Goal: Task Accomplishment & Management: Complete application form

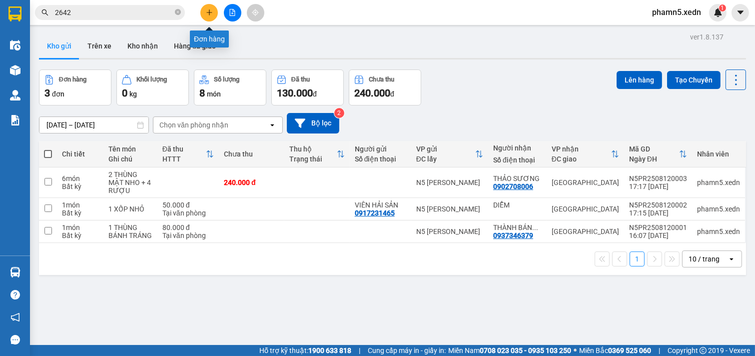
drag, startPoint x: 0, startPoint y: 0, endPoint x: 207, endPoint y: 11, distance: 207.8
click at [207, 11] on icon "plus" at bounding box center [209, 12] width 7 height 7
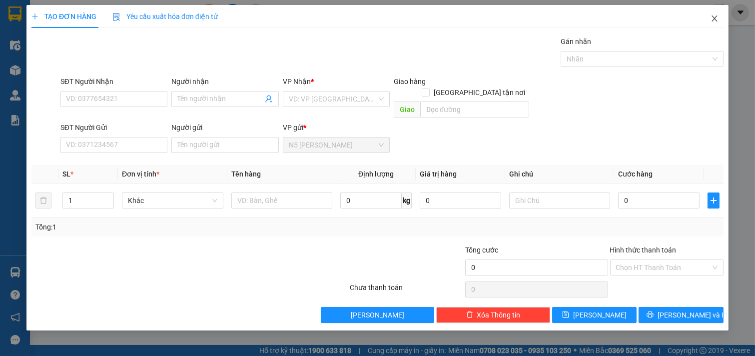
click at [713, 20] on icon "close" at bounding box center [715, 18] width 8 height 8
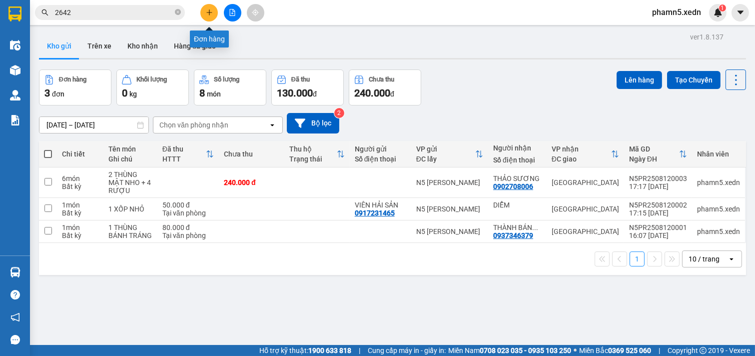
click at [206, 16] on button at bounding box center [208, 12] width 17 height 17
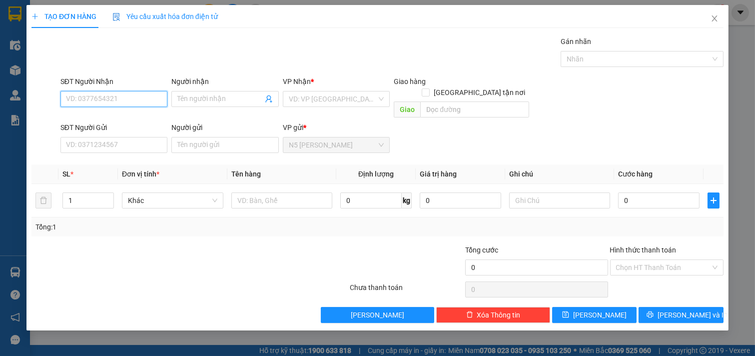
click at [150, 102] on input "SĐT Người Nhận" at bounding box center [113, 99] width 107 height 16
type input "0917562040"
click at [111, 121] on div "0917562040 - HUYNH" at bounding box center [113, 118] width 95 height 11
type input "HUYNH"
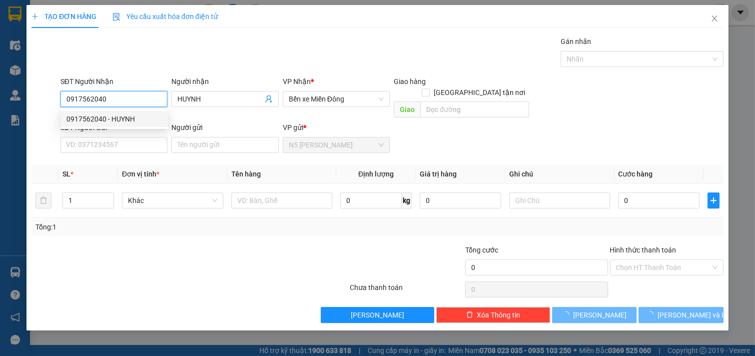
type input "50.000"
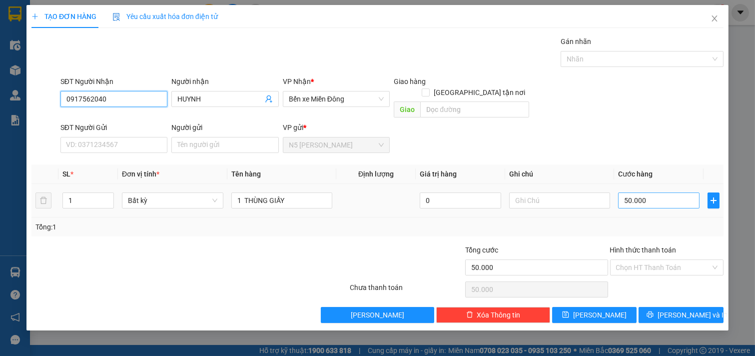
type input "0917562040"
click at [665, 192] on input "50.000" at bounding box center [658, 200] width 81 height 16
type input "4"
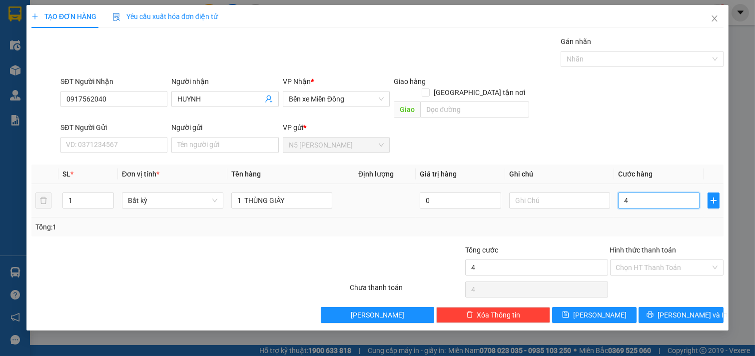
type input "40"
click at [673, 309] on span "[PERSON_NAME] và In" at bounding box center [693, 314] width 70 height 11
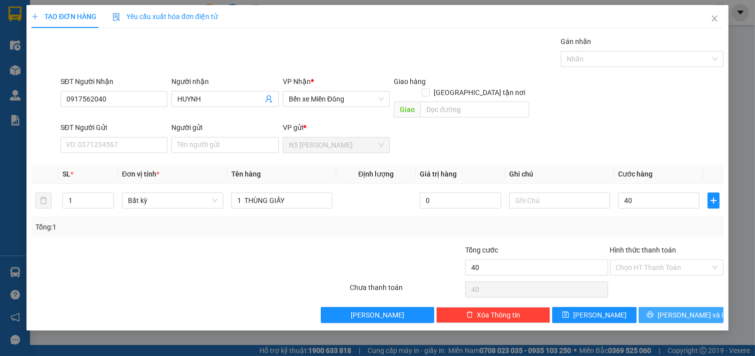
type input "40.000"
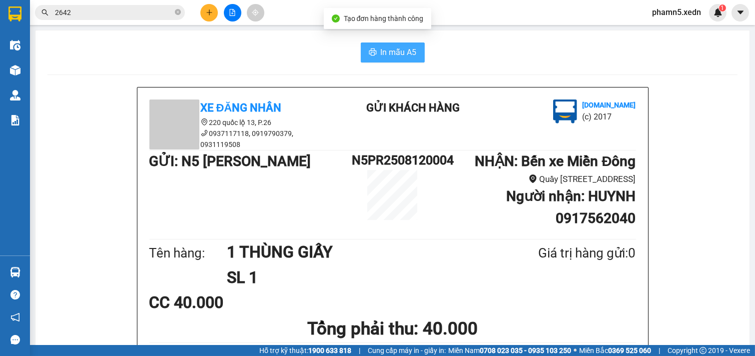
click at [394, 57] on span "In mẫu A5" at bounding box center [399, 52] width 36 height 12
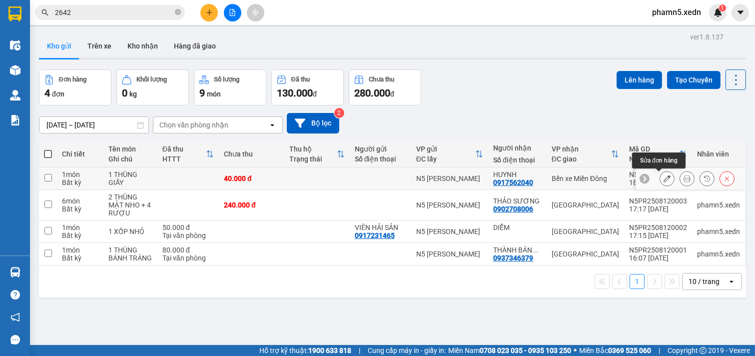
click at [664, 179] on icon at bounding box center [667, 178] width 7 height 7
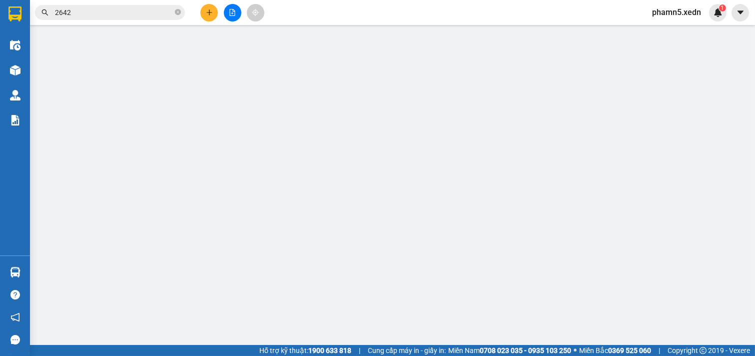
type input "0917562040"
type input "HUYNH"
type input "40.000"
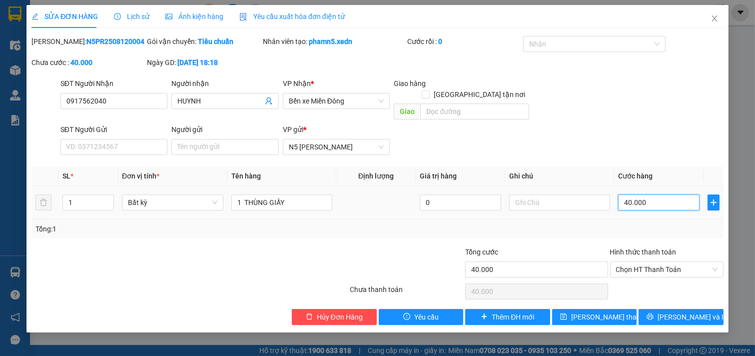
click at [655, 194] on input "40.000" at bounding box center [658, 202] width 81 height 16
type input "5"
type input "50"
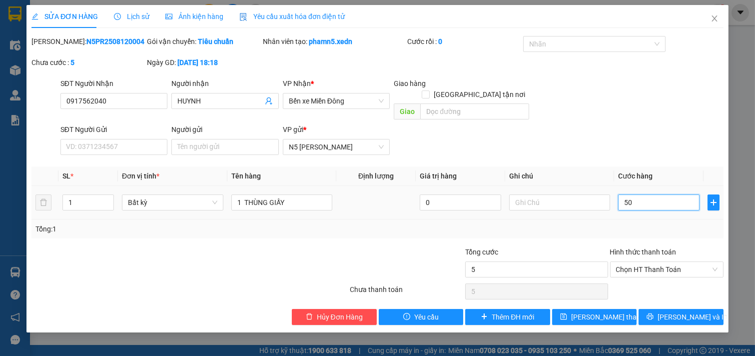
type input "50"
type input "500"
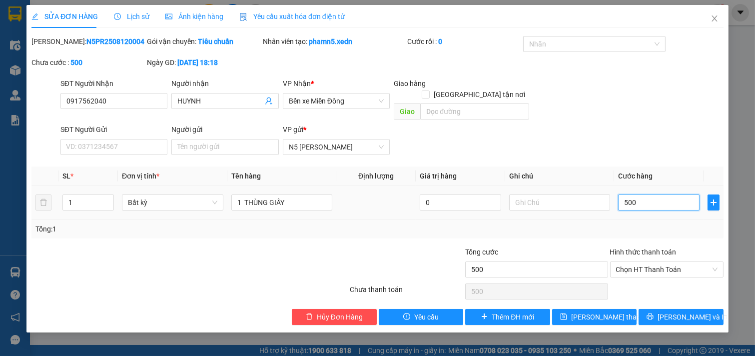
type input "5.000"
type input "50.000"
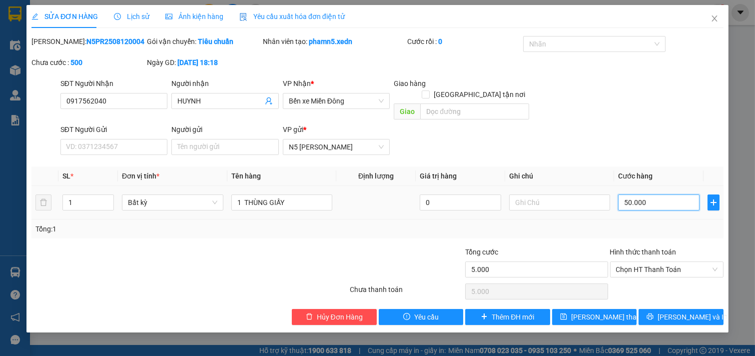
type input "50.000"
click at [590, 311] on button "[PERSON_NAME] thay đổi" at bounding box center [594, 317] width 85 height 16
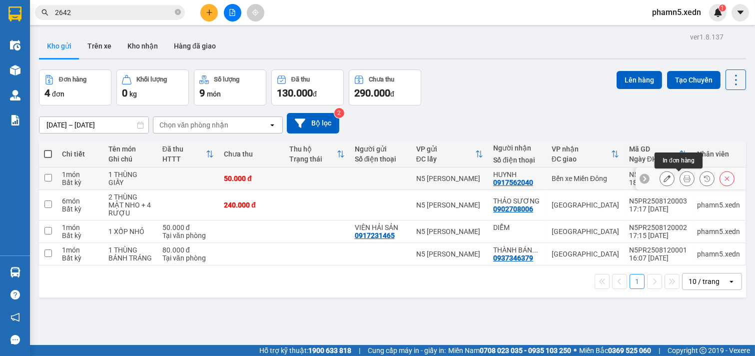
click at [684, 175] on icon at bounding box center [687, 178] width 7 height 7
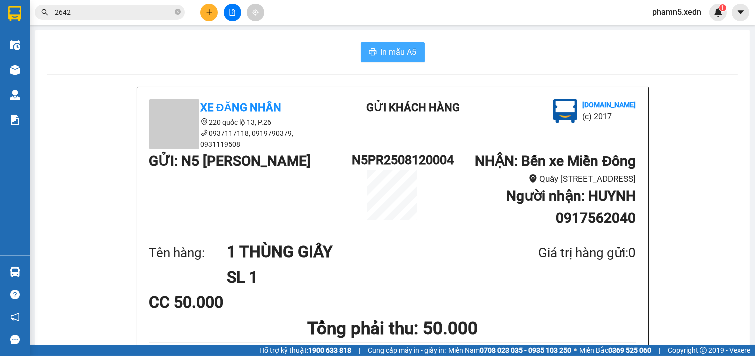
click at [384, 49] on span "In mẫu A5" at bounding box center [399, 52] width 36 height 12
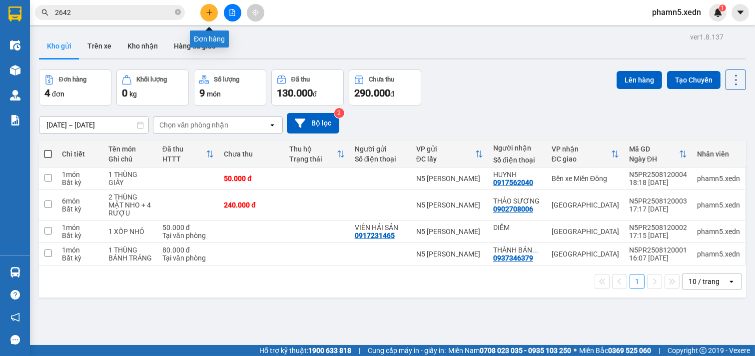
click at [210, 13] on icon "plus" at bounding box center [209, 12] width 7 height 7
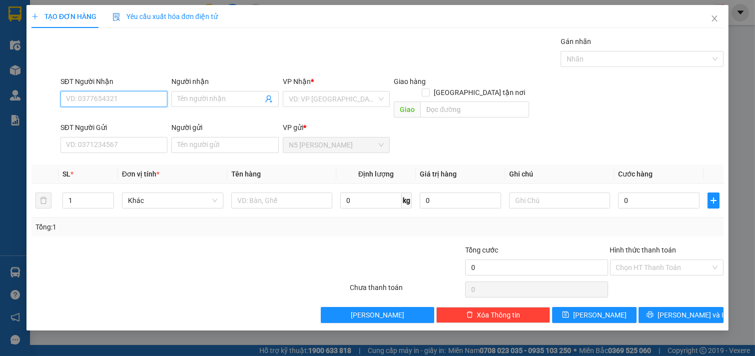
click at [137, 95] on input "SĐT Người Nhận" at bounding box center [113, 99] width 107 height 16
type input "0933172645"
click at [101, 122] on div "0933172645" at bounding box center [113, 118] width 95 height 11
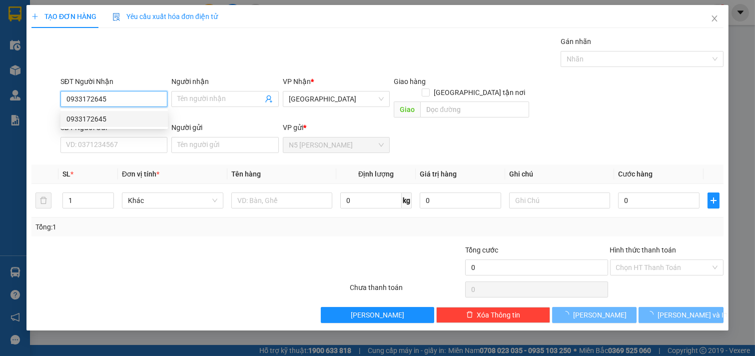
type input "120.000"
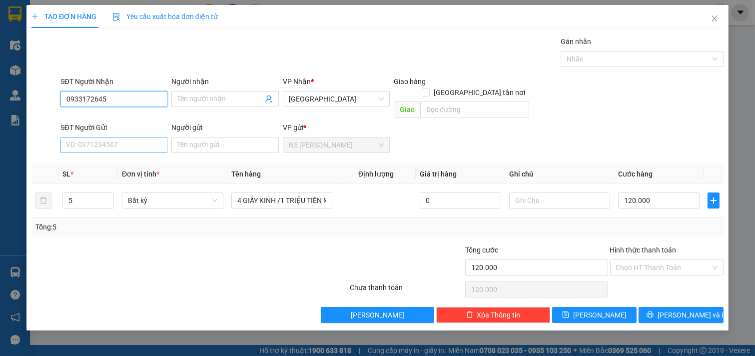
type input "0933172645"
click at [97, 137] on input "SĐT Người Gửi" at bounding box center [113, 145] width 107 height 16
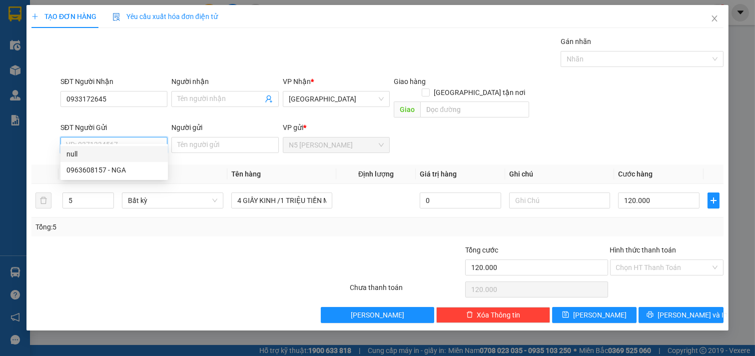
click at [110, 137] on input "SĐT Người Gửi" at bounding box center [113, 145] width 107 height 16
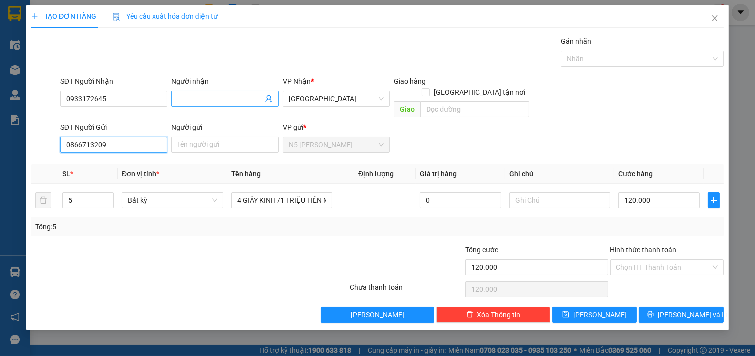
type input "0866713209"
click at [224, 102] on input "Người nhận" at bounding box center [219, 98] width 85 height 11
type input "A TƯ NHO"
drag, startPoint x: 78, startPoint y: 187, endPoint x: 61, endPoint y: 187, distance: 17.0
click at [61, 187] on td "5" at bounding box center [87, 200] width 59 height 33
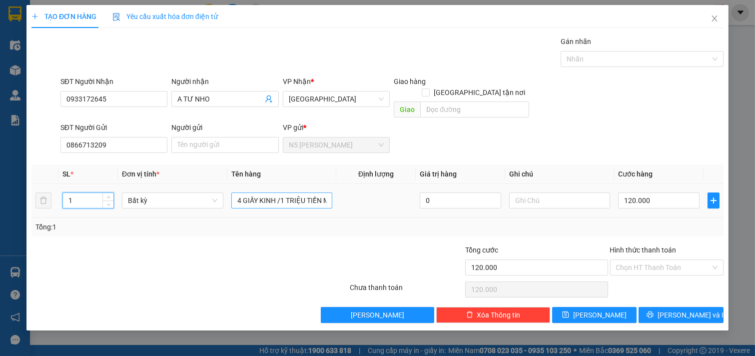
type input "1"
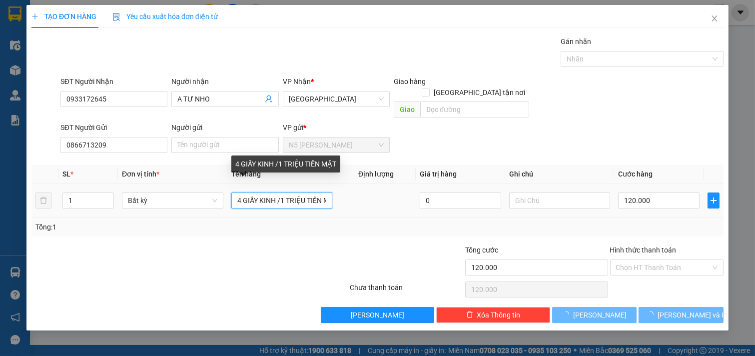
drag, startPoint x: 237, startPoint y: 190, endPoint x: 325, endPoint y: 188, distance: 88.5
click at [325, 192] on input "4 GIẤY KINH /1 TRIỆU TIỀN MẶT" at bounding box center [281, 200] width 101 height 16
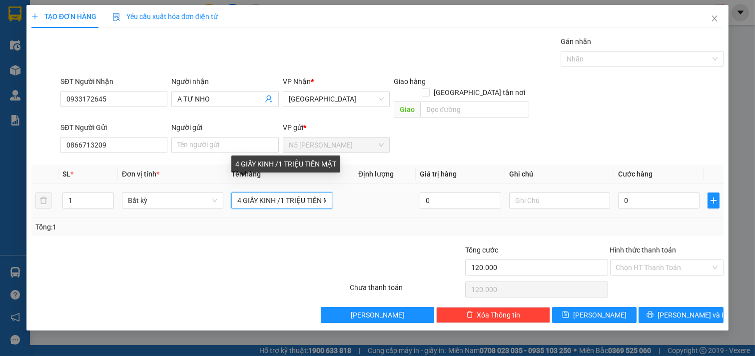
type input "0"
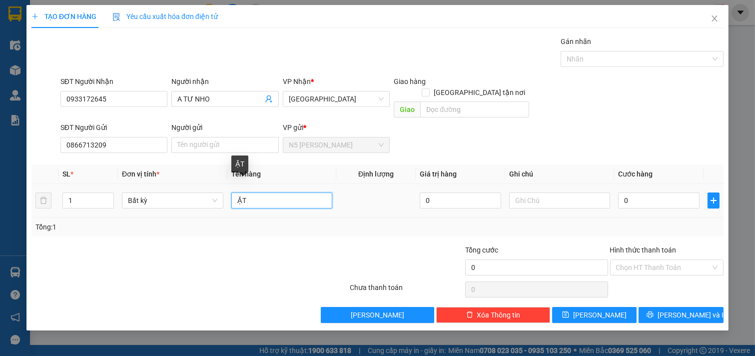
type input "T"
type input "1 BỊ THUỐC"
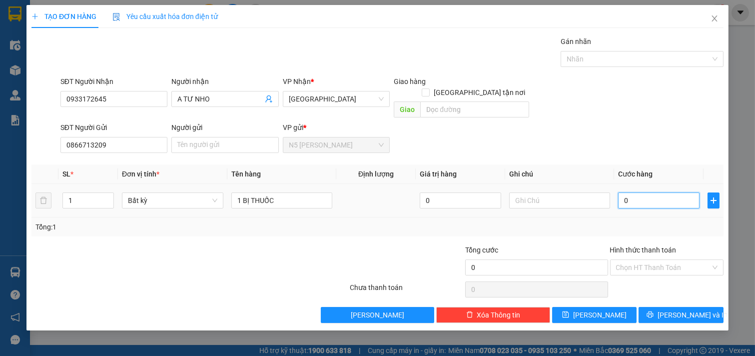
click at [641, 192] on input "0" at bounding box center [658, 200] width 81 height 16
type input "3"
type input "30"
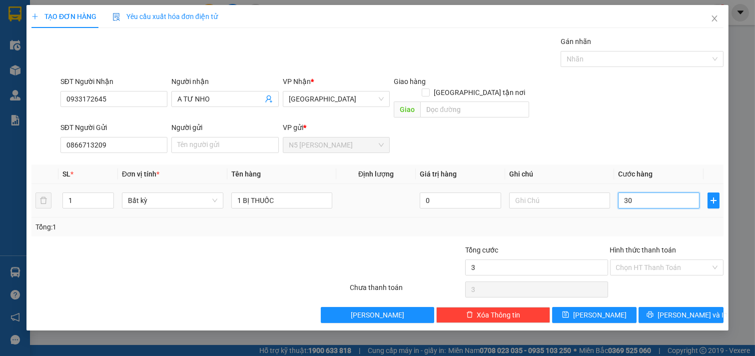
type input "30"
click at [659, 261] on input "Hình thức thanh toán" at bounding box center [663, 267] width 95 height 15
type input "30.000"
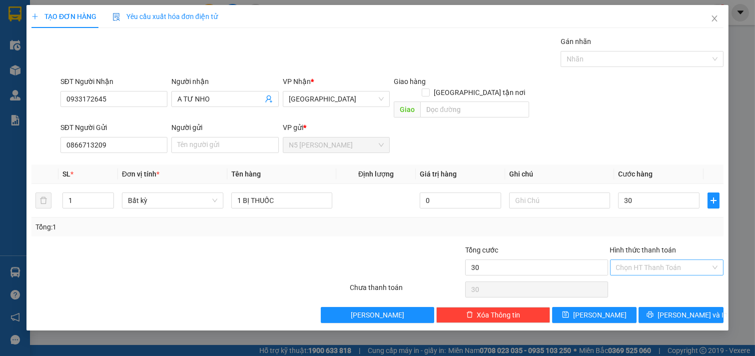
type input "30.000"
click at [657, 282] on div "Tại văn phòng" at bounding box center [667, 276] width 114 height 16
type input "0"
click at [654, 311] on icon "printer" at bounding box center [650, 314] width 7 height 7
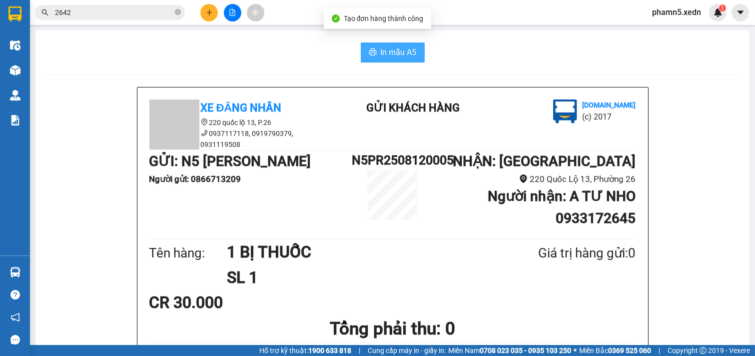
click at [401, 54] on span "In mẫu A5" at bounding box center [399, 52] width 36 height 12
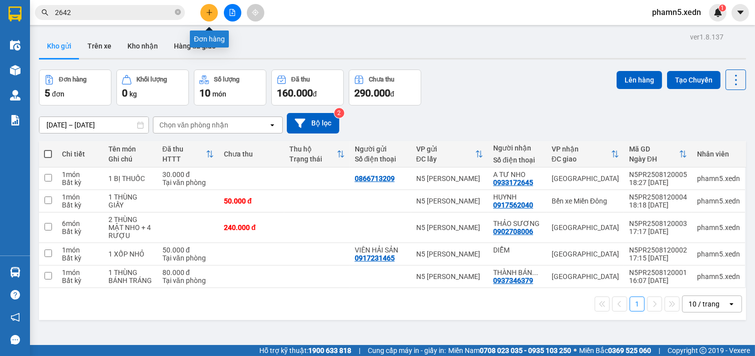
click at [210, 13] on icon "plus" at bounding box center [209, 12] width 7 height 7
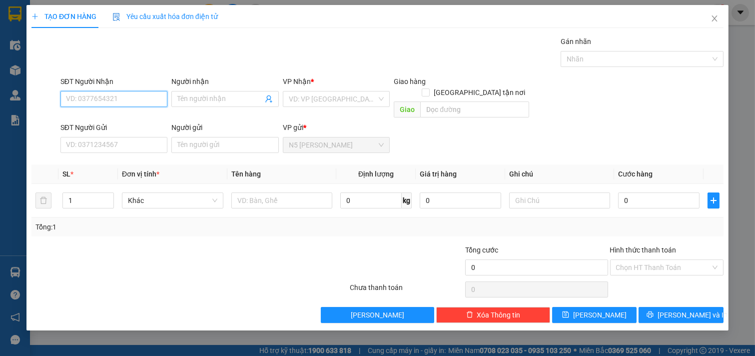
click at [103, 97] on input "SĐT Người Nhận" at bounding box center [113, 99] width 107 height 16
click at [105, 126] on div "0868947923 - [PERSON_NAME]" at bounding box center [115, 119] width 110 height 16
type input "0868947923"
type input "CÔ [PERSON_NAME]"
type input "ĐẠI HỌC NÔNG LẬM"
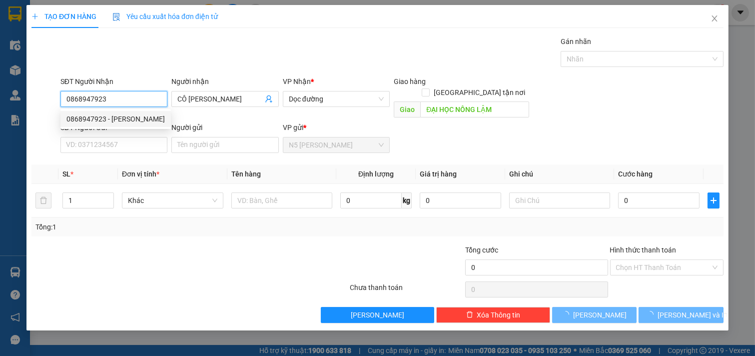
type input "70.000"
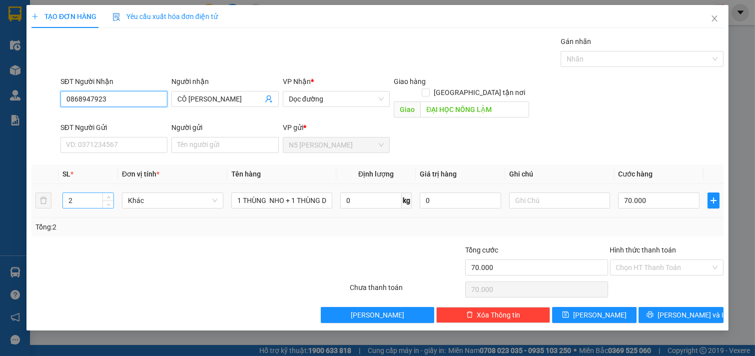
type input "0868947923"
click at [73, 196] on input "2" at bounding box center [88, 200] width 50 height 15
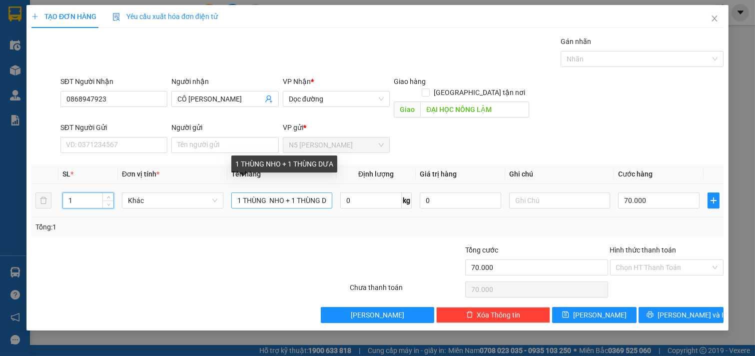
type input "1"
click at [243, 192] on input "1 THÙNG NHO + 1 THÙNG DƯA" at bounding box center [281, 200] width 101 height 16
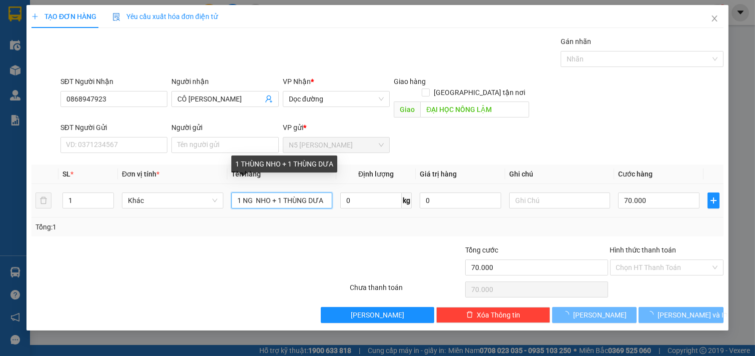
type input "1 G NHO + 1 THÙNG DƯA"
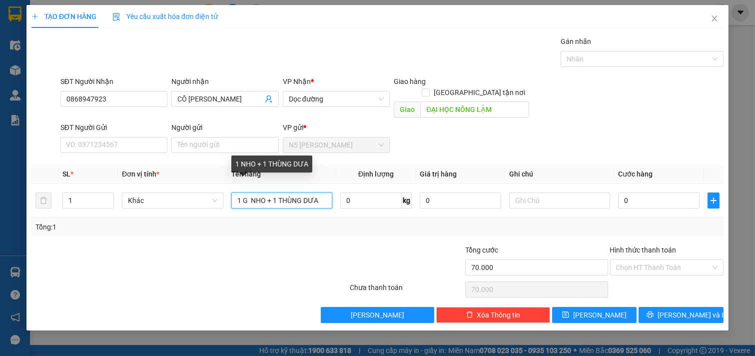
type input "0"
type input "1 NHO + 1 THÙNG DƯA"
type input "0"
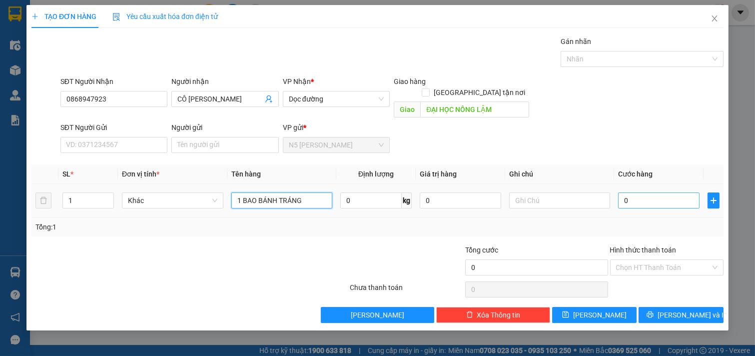
type input "1 BAO BÁNH TRÁNG"
click at [663, 192] on input "0" at bounding box center [658, 200] width 81 height 16
type input "5"
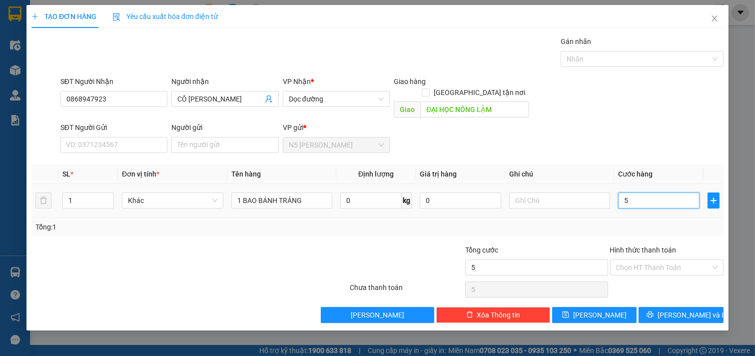
type input "50"
click at [656, 264] on div "Chọn HT Thanh Toán" at bounding box center [667, 267] width 114 height 16
type input "50"
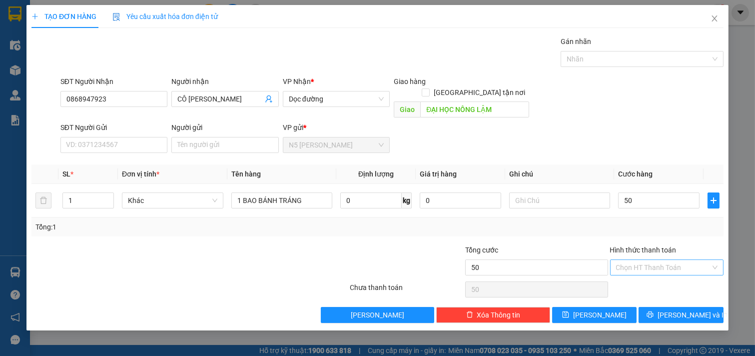
type input "50.000"
click at [651, 278] on div "Tại văn phòng" at bounding box center [667, 276] width 102 height 11
type input "0"
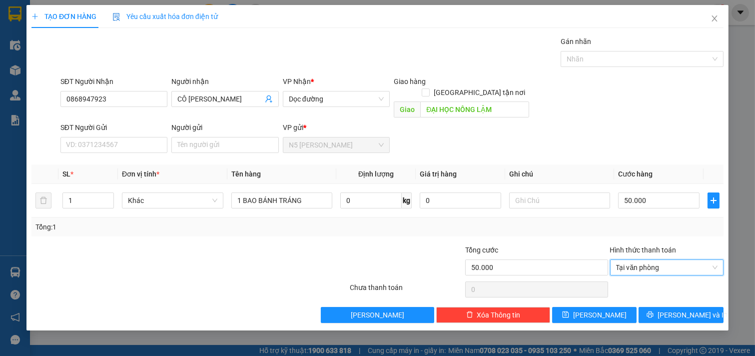
click at [668, 313] on div "TẠO ĐƠN HÀNG Yêu cầu xuất hóa đơn điện tử Transit Pickup Surcharge Ids Transit …" at bounding box center [377, 167] width 702 height 325
click at [654, 311] on icon "printer" at bounding box center [650, 314] width 7 height 7
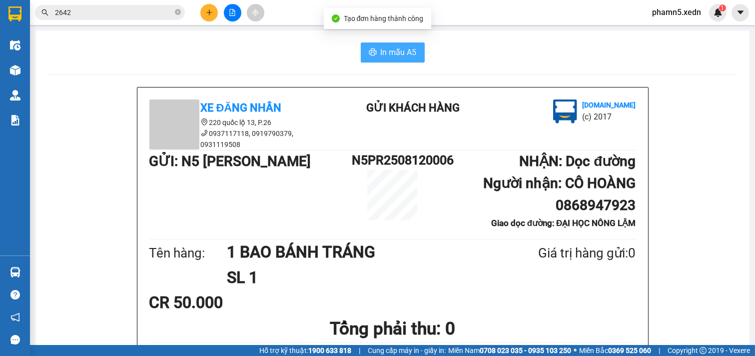
click at [405, 52] on span "In mẫu A5" at bounding box center [399, 52] width 36 height 12
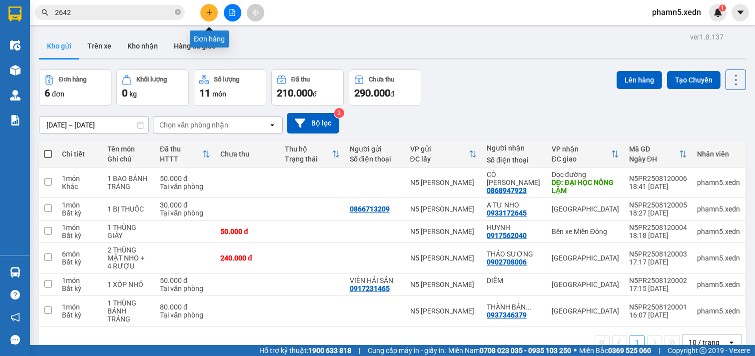
click at [207, 11] on icon "plus" at bounding box center [209, 12] width 7 height 7
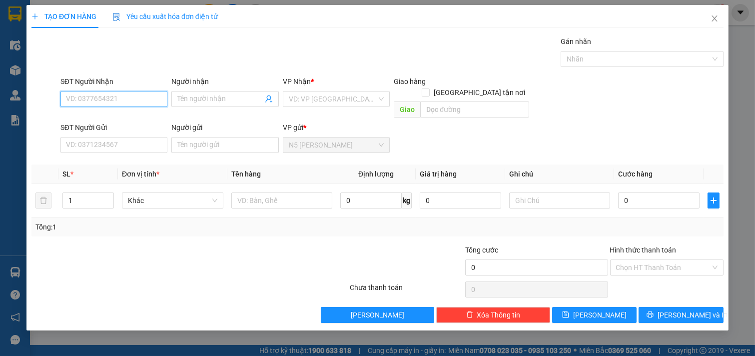
click at [138, 100] on input "SĐT Người Nhận" at bounding box center [113, 99] width 107 height 16
click at [124, 114] on div "0908019553 - SINH" at bounding box center [113, 118] width 95 height 11
type input "0908019553"
type input "SINH"
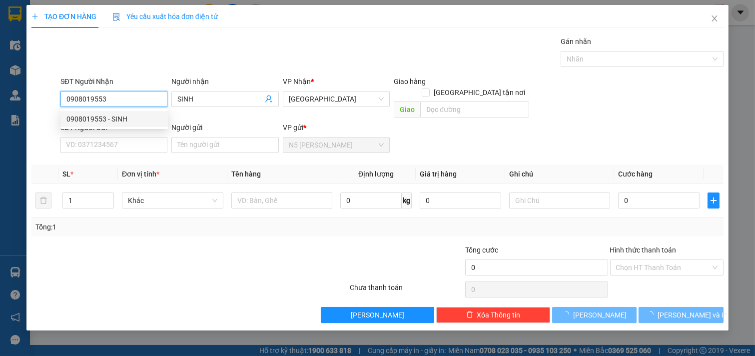
type input "400.000"
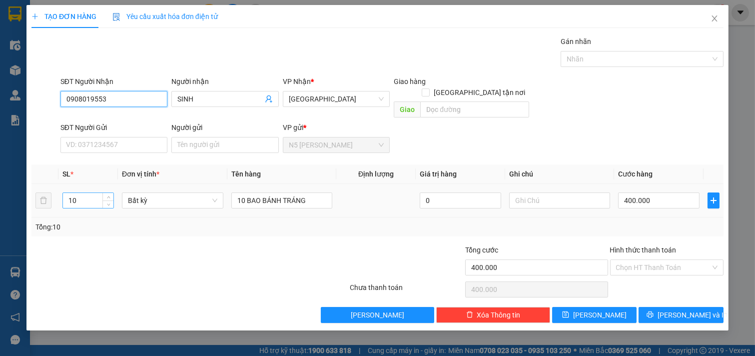
type input "0908019553"
click at [82, 193] on input "10" at bounding box center [88, 200] width 50 height 15
type input "1"
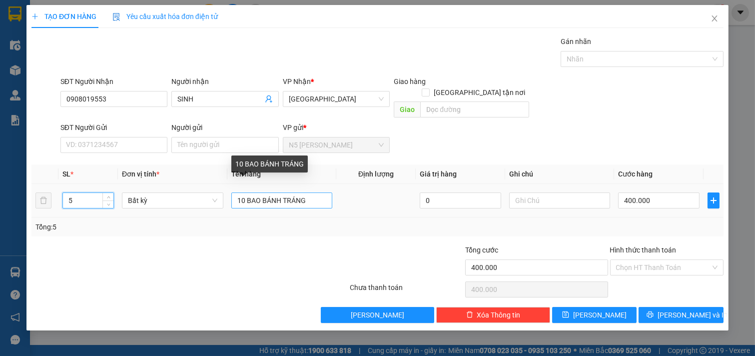
type input "5"
click at [242, 192] on input "10 BAO BÁNH TRÁNG" at bounding box center [281, 200] width 101 height 16
type input "BAO BÁNH TRÁNG"
type input "0"
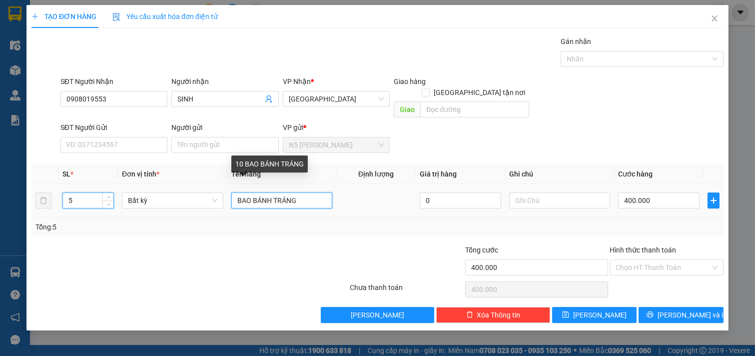
type input "0"
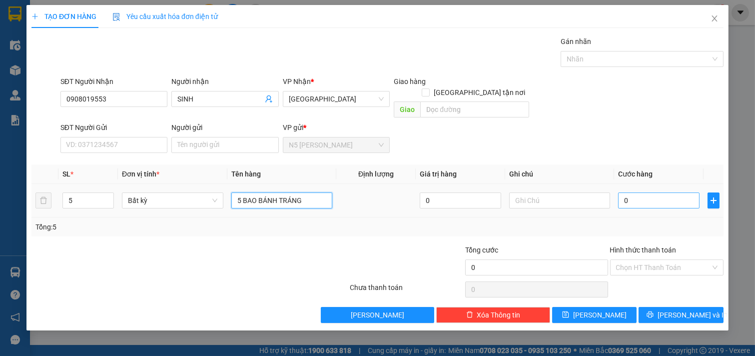
type input "5 BAO BÁNH TRÁNG"
click at [636, 192] on input "0" at bounding box center [658, 200] width 81 height 16
type input "2"
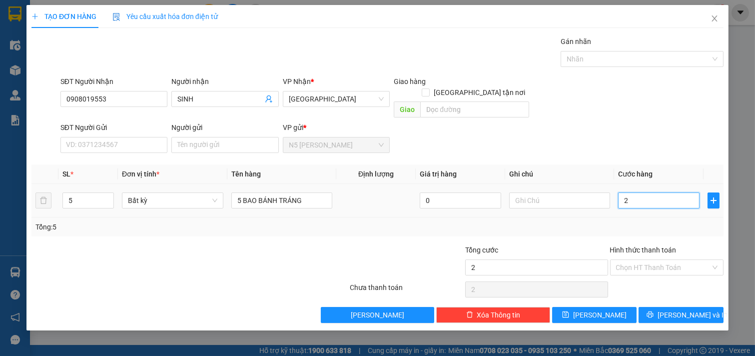
type input "20"
type input "200"
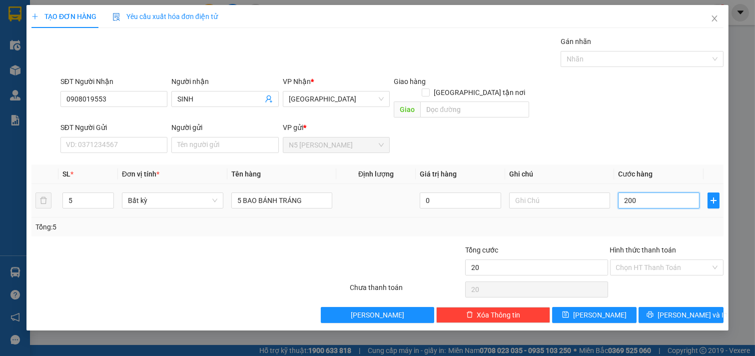
type input "200"
type input "2.000"
type input "20.000"
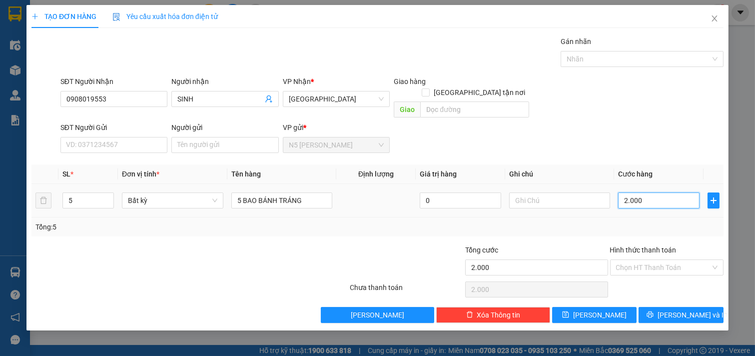
type input "20.000"
type input "200.000"
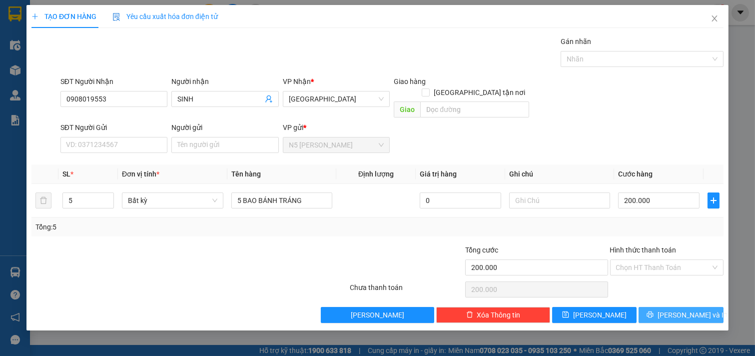
click at [681, 309] on span "[PERSON_NAME] và In" at bounding box center [693, 314] width 70 height 11
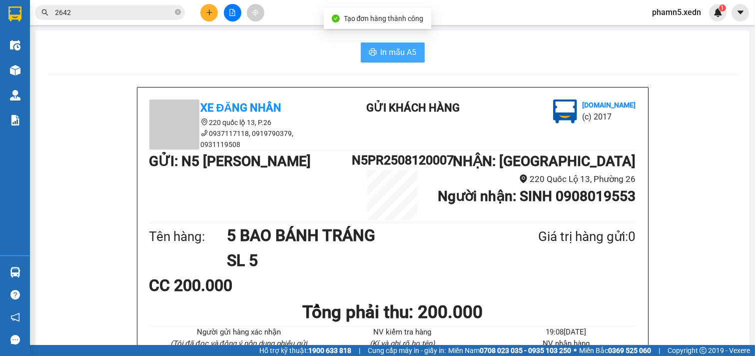
click at [403, 58] on span "In mẫu A5" at bounding box center [399, 52] width 36 height 12
